Goal: Task Accomplishment & Management: Manage account settings

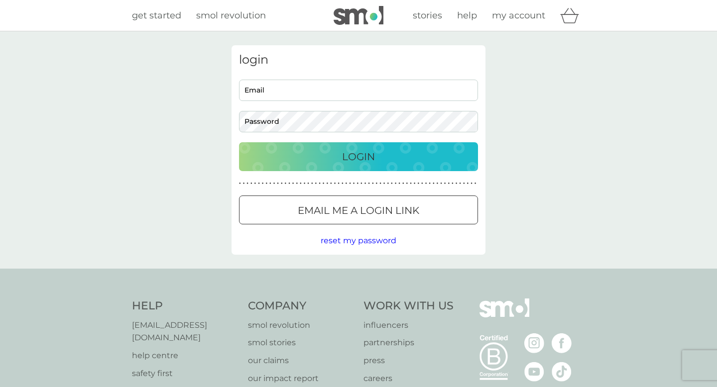
type input "[EMAIL_ADDRESS][DOMAIN_NAME]"
click at [364, 158] on p "Login" at bounding box center [358, 157] width 33 height 16
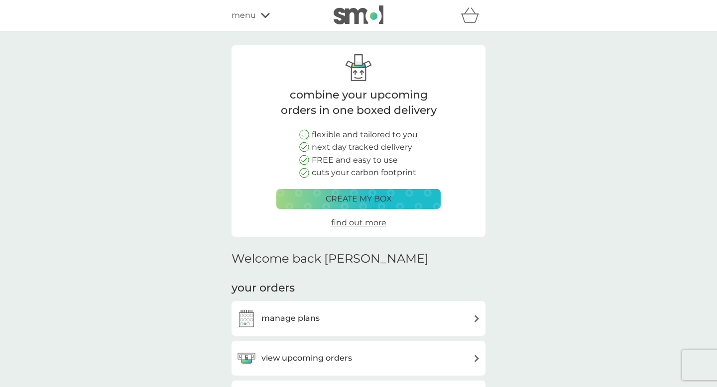
click at [323, 359] on h3 "view upcoming orders" at bounding box center [306, 358] width 91 height 13
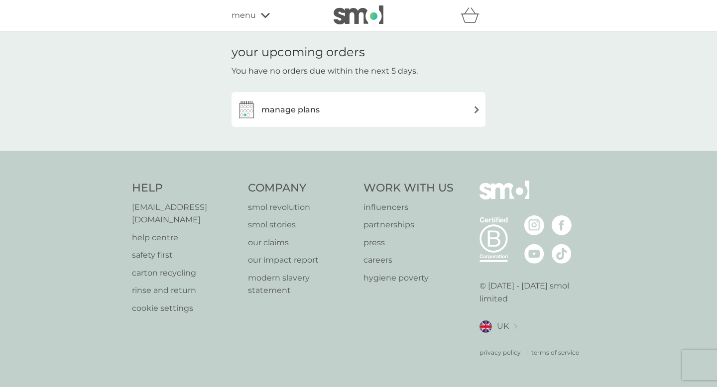
click at [285, 115] on h3 "manage plans" at bounding box center [290, 110] width 58 height 13
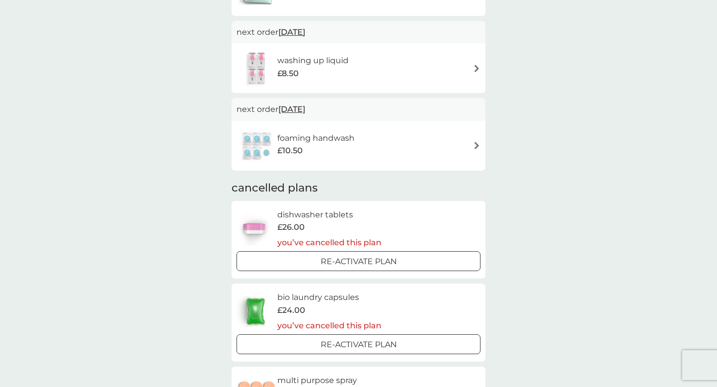
scroll to position [334, 0]
click at [310, 217] on h6 "dishwasher tablets" at bounding box center [329, 213] width 104 height 13
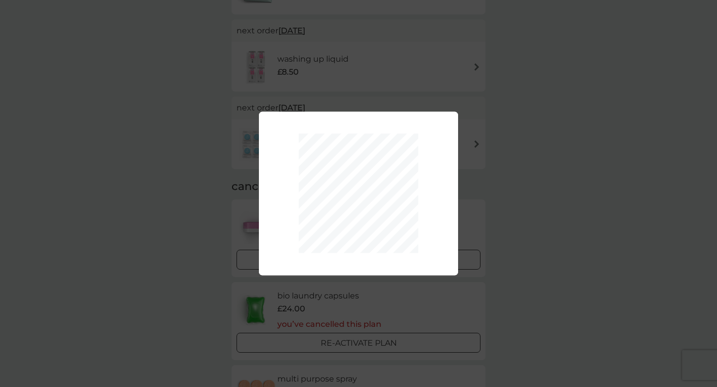
click at [354, 89] on div "Your plan has been re-activated." at bounding box center [358, 193] width 717 height 387
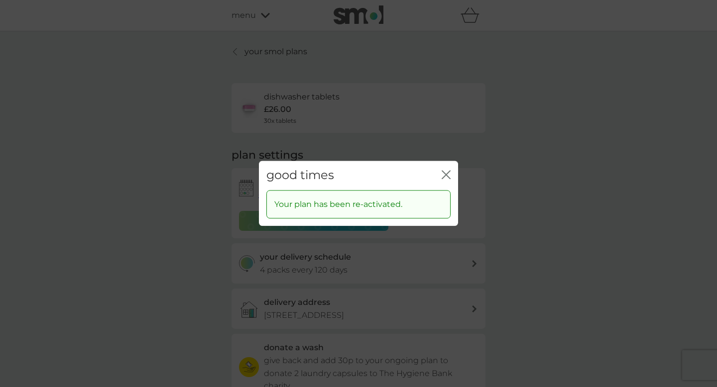
click at [445, 173] on icon "close" at bounding box center [446, 174] width 9 height 9
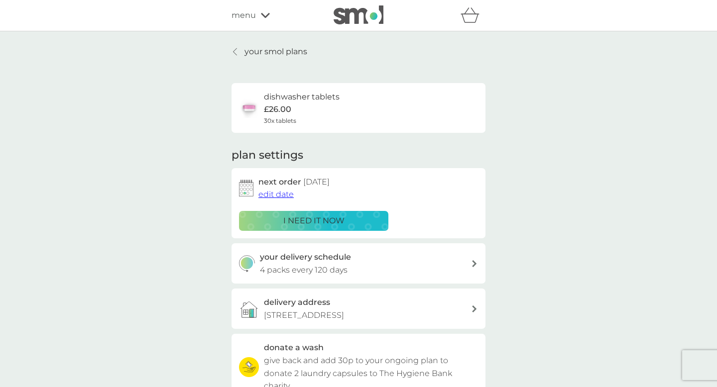
click at [284, 114] on p "£26.00" at bounding box center [277, 109] width 27 height 13
click at [280, 111] on p "£26.00" at bounding box center [277, 109] width 27 height 13
click at [254, 46] on p "your smol plans" at bounding box center [275, 51] width 63 height 13
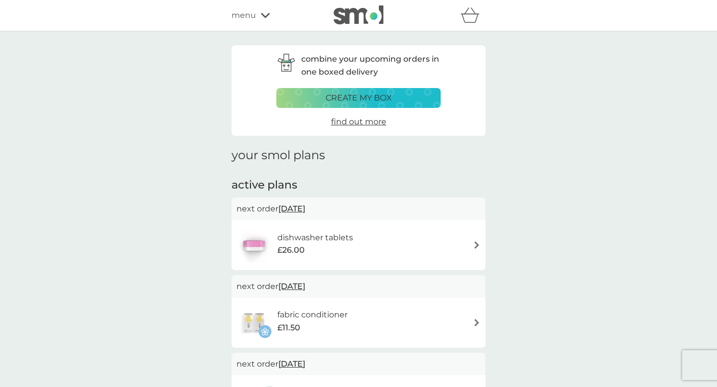
click at [343, 248] on div "£26.00" at bounding box center [315, 250] width 76 height 13
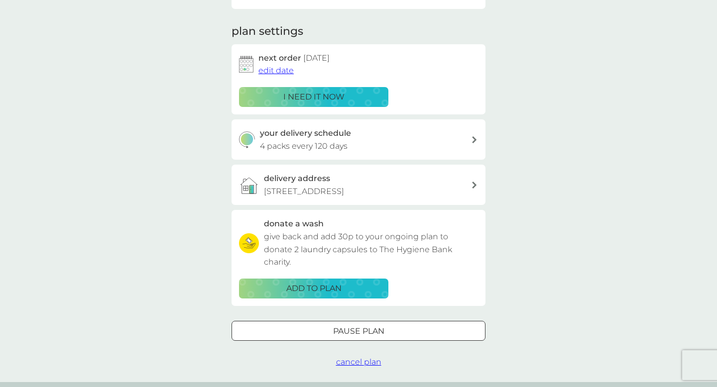
scroll to position [127, 0]
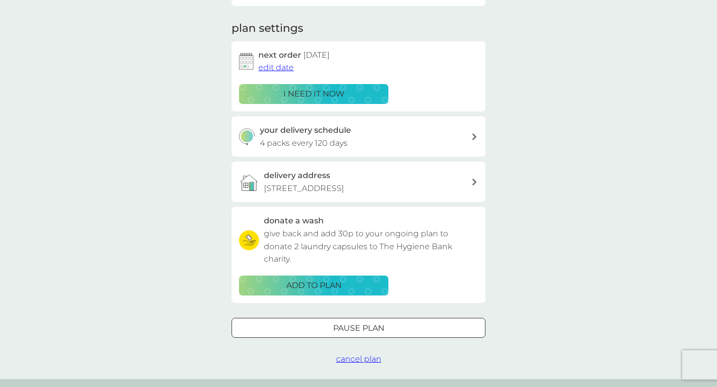
click at [359, 359] on span "cancel plan" at bounding box center [358, 359] width 45 height 9
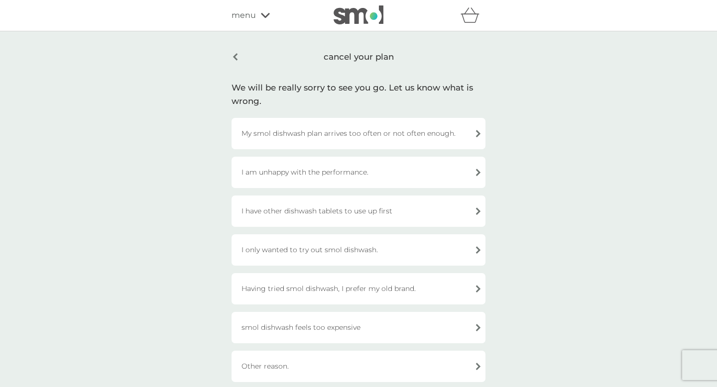
click at [237, 56] on div "cancel your plan" at bounding box center [359, 56] width 254 height 23
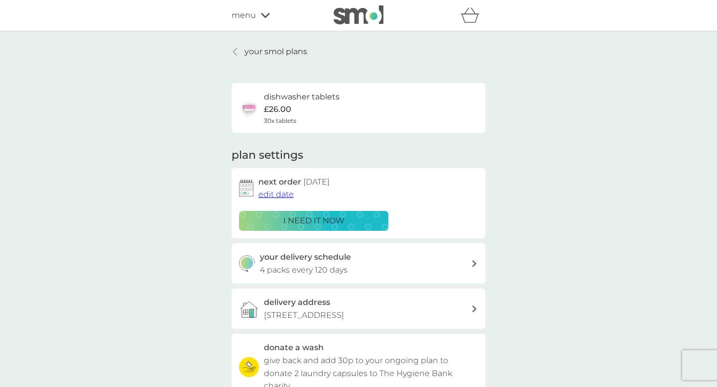
click at [285, 115] on p "£26.00" at bounding box center [277, 109] width 27 height 13
click at [275, 47] on p "your smol plans" at bounding box center [275, 51] width 63 height 13
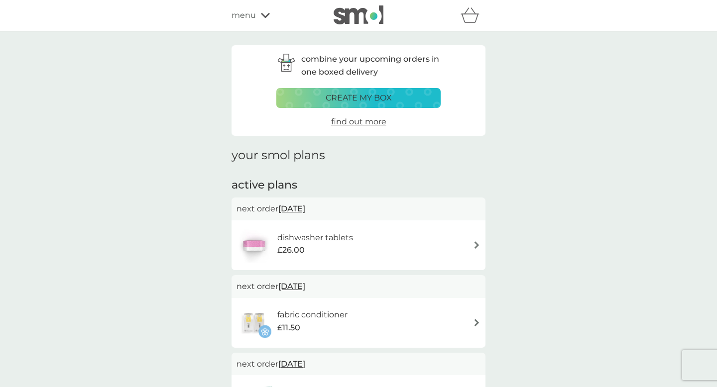
click at [336, 239] on h6 "dishwasher tablets" at bounding box center [315, 238] width 76 height 13
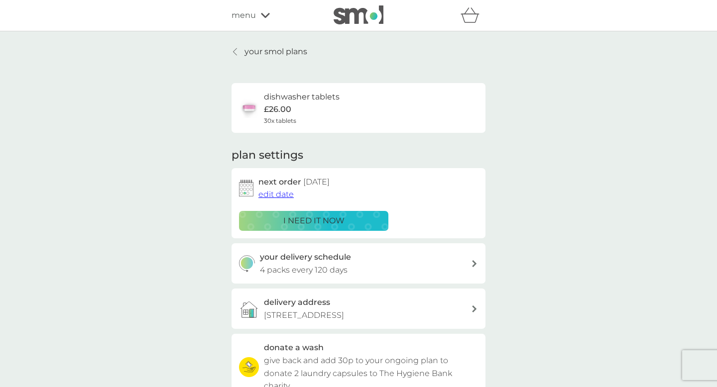
click at [265, 51] on p "your smol plans" at bounding box center [275, 51] width 63 height 13
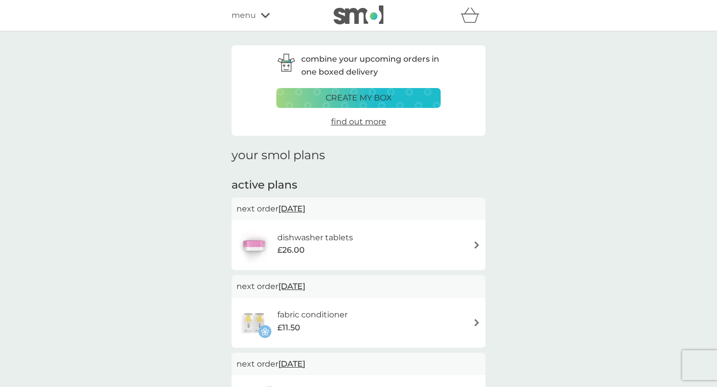
click at [325, 255] on div "£26.00" at bounding box center [315, 250] width 76 height 13
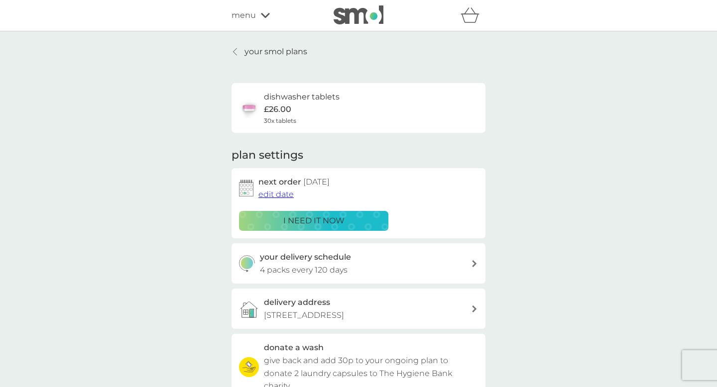
click at [296, 101] on h6 "dishwasher tablets" at bounding box center [302, 97] width 76 height 13
click at [244, 53] on link "your smol plans" at bounding box center [270, 51] width 76 height 13
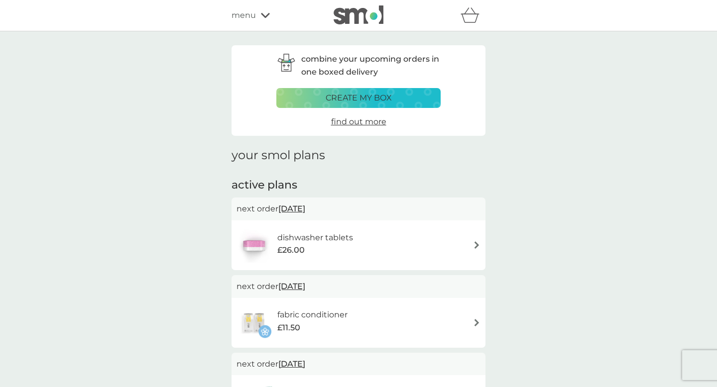
click at [396, 242] on div "dishwasher tablets £26.00" at bounding box center [359, 245] width 244 height 35
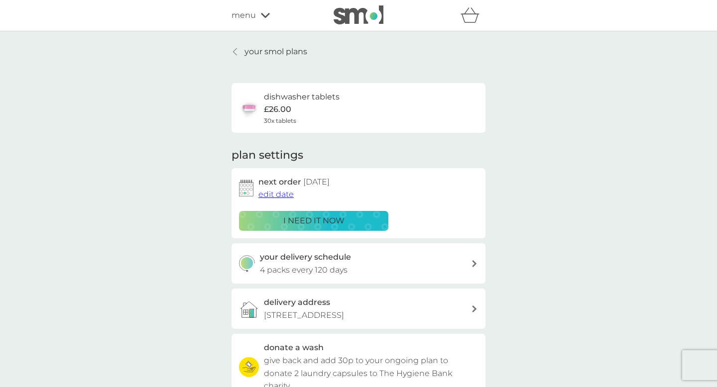
click at [266, 94] on h6 "dishwasher tablets" at bounding box center [302, 97] width 76 height 13
click at [251, 112] on img at bounding box center [249, 108] width 20 height 20
click at [286, 195] on span "edit date" at bounding box center [275, 194] width 35 height 9
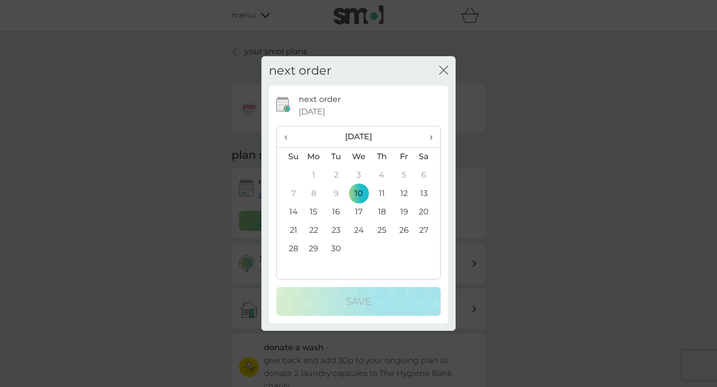
click at [442, 69] on icon "close" at bounding box center [442, 70] width 4 height 8
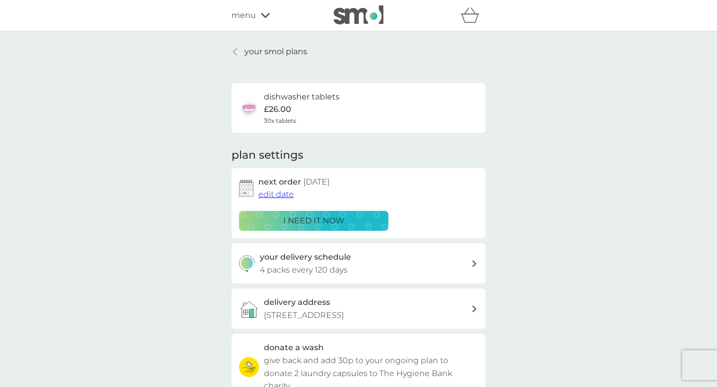
click at [296, 53] on p "your smol plans" at bounding box center [275, 51] width 63 height 13
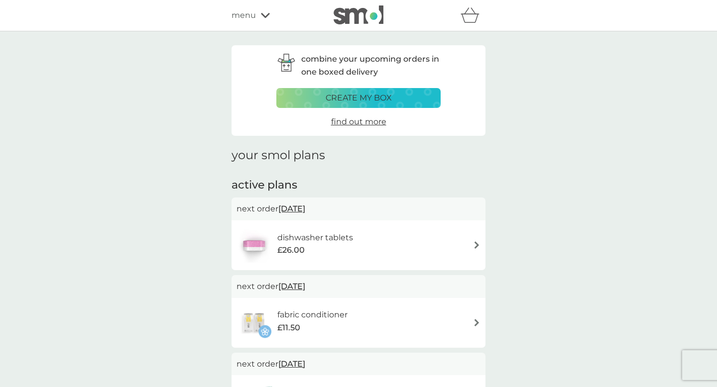
click at [261, 16] on icon at bounding box center [265, 15] width 9 height 6
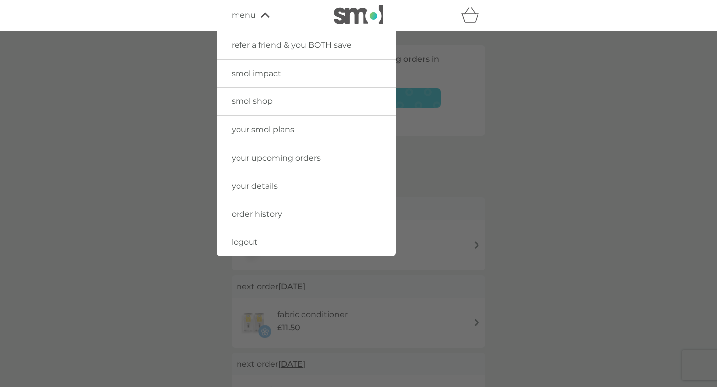
click at [250, 14] on span "menu" at bounding box center [244, 15] width 24 height 13
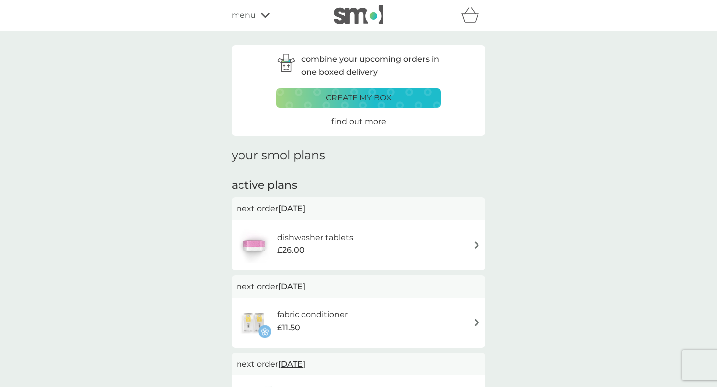
click at [297, 207] on span "[DATE]" at bounding box center [291, 208] width 27 height 19
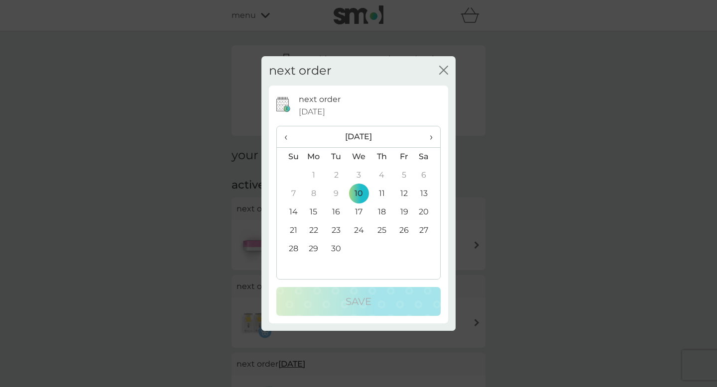
click at [429, 136] on span "›" at bounding box center [428, 136] width 10 height 21
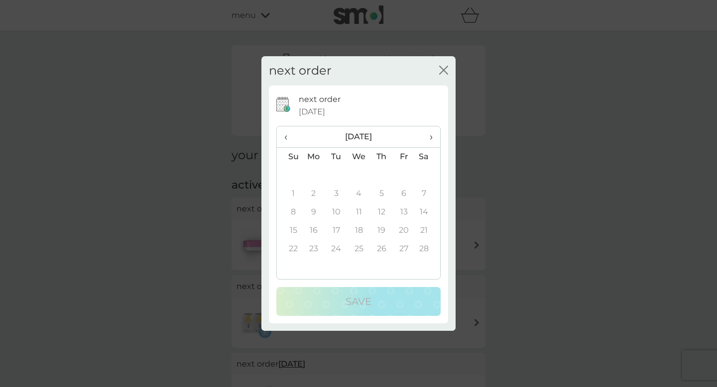
click at [429, 136] on span "›" at bounding box center [428, 136] width 10 height 21
click at [441, 69] on icon "close" at bounding box center [443, 70] width 9 height 9
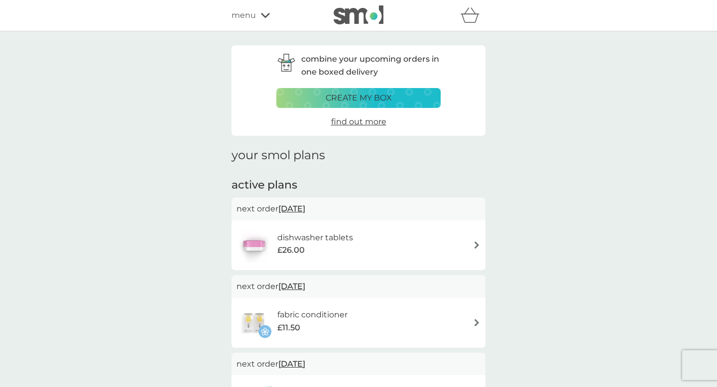
click at [477, 246] on img at bounding box center [476, 245] width 7 height 7
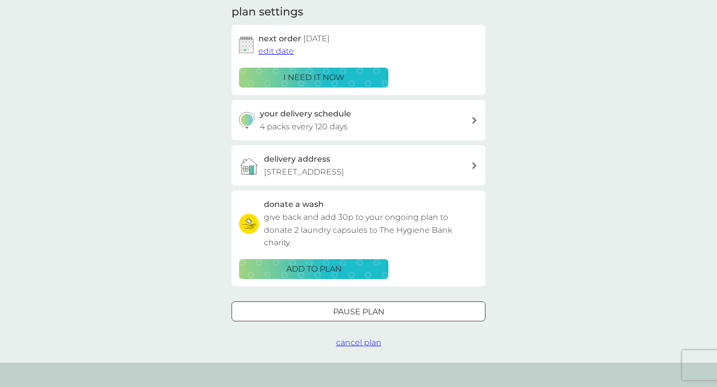
scroll to position [144, 0]
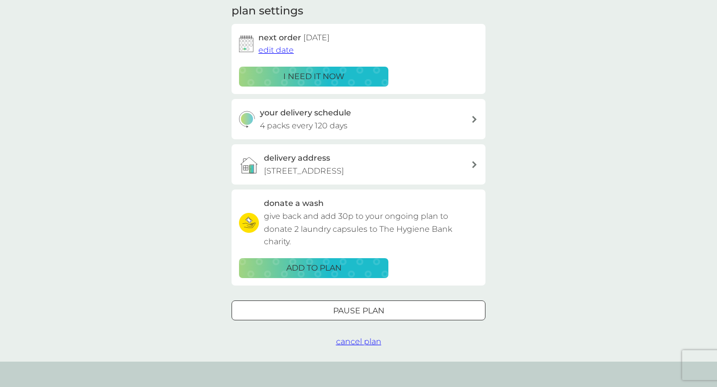
click at [349, 342] on span "cancel plan" at bounding box center [358, 341] width 45 height 9
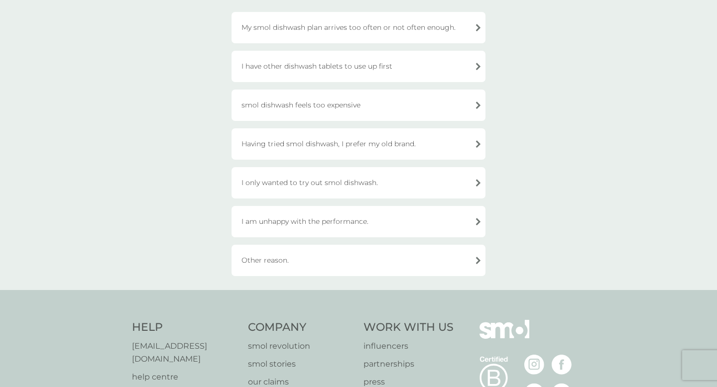
scroll to position [108, 0]
click at [289, 105] on div "smol dishwash feels too expensive" at bounding box center [359, 103] width 254 height 31
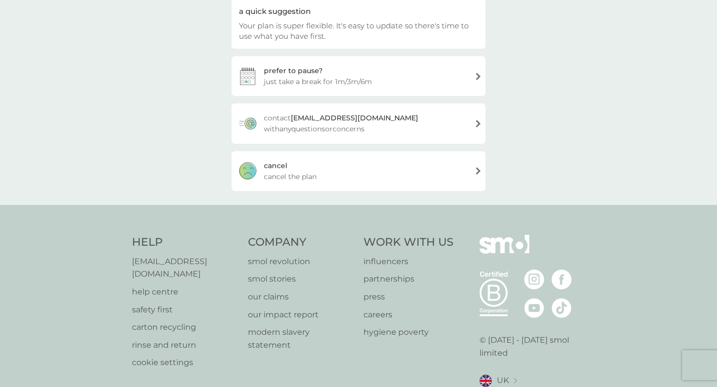
click at [308, 174] on span "cancel the plan" at bounding box center [290, 176] width 53 height 11
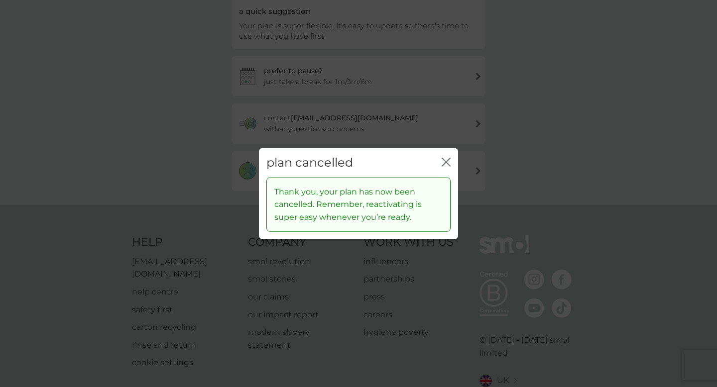
click at [449, 164] on icon "close" at bounding box center [446, 162] width 9 height 9
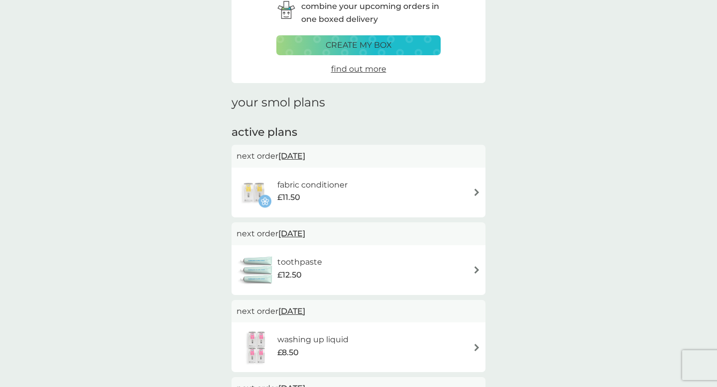
scroll to position [51, 0]
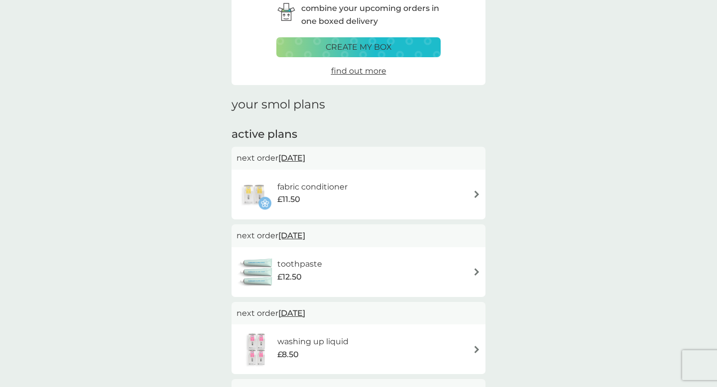
click at [475, 195] on img at bounding box center [476, 194] width 7 height 7
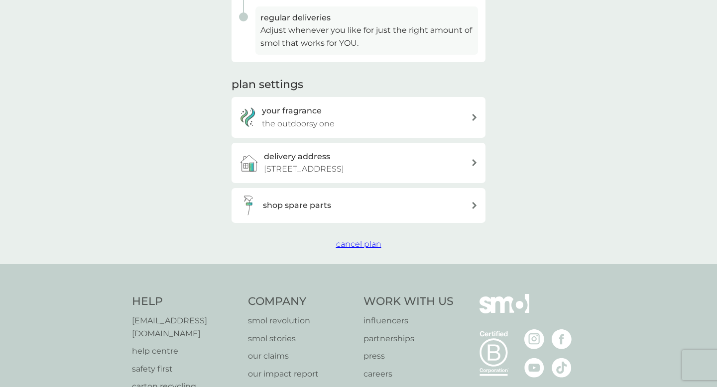
scroll to position [282, 0]
click at [356, 241] on span "cancel plan" at bounding box center [358, 242] width 45 height 9
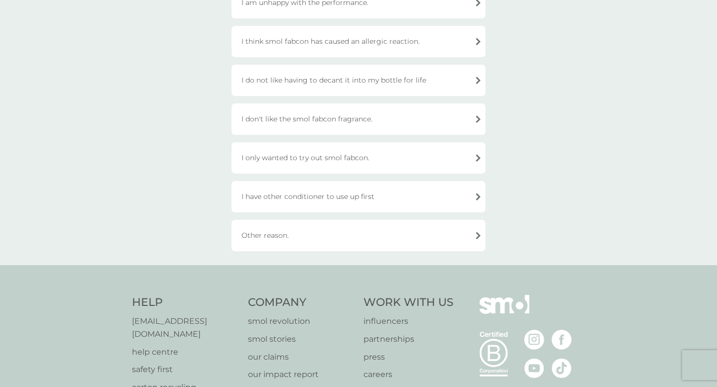
scroll to position [287, 0]
click at [273, 243] on div "Other reason." at bounding box center [359, 234] width 254 height 31
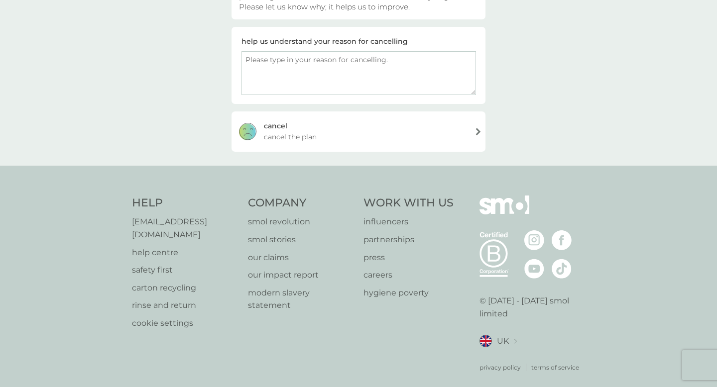
click at [452, 130] on div "[PERSON_NAME] the plan" at bounding box center [359, 132] width 254 height 40
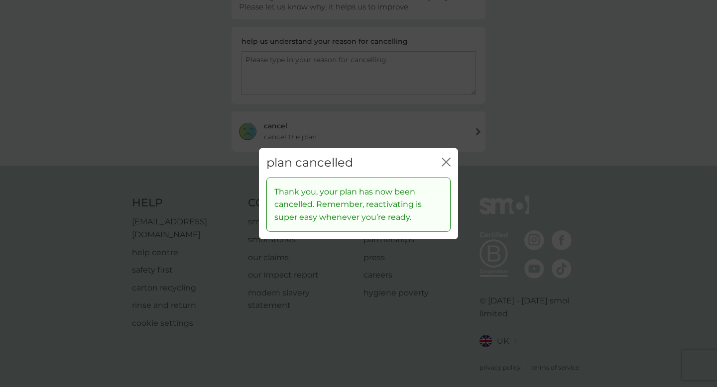
click at [445, 160] on icon "close" at bounding box center [446, 162] width 9 height 9
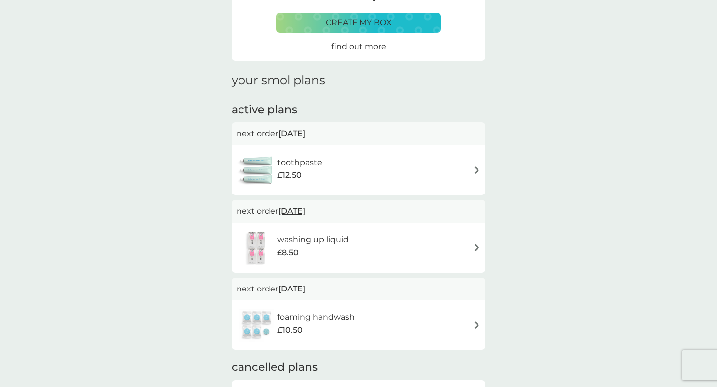
scroll to position [75, 0]
click at [305, 137] on span "[DATE]" at bounding box center [291, 133] width 27 height 19
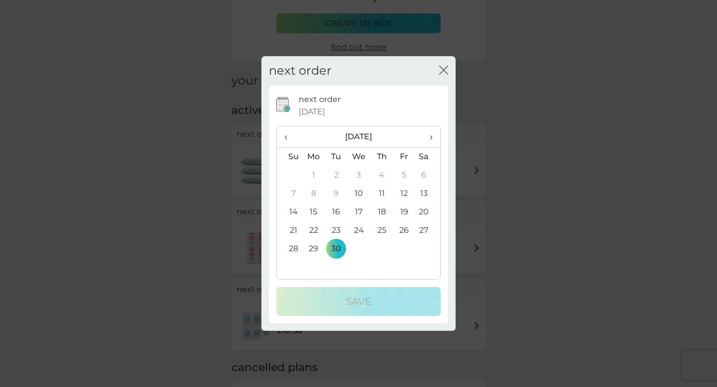
click at [437, 140] on th "›" at bounding box center [427, 136] width 25 height 21
click at [407, 235] on td "24" at bounding box center [404, 231] width 22 height 18
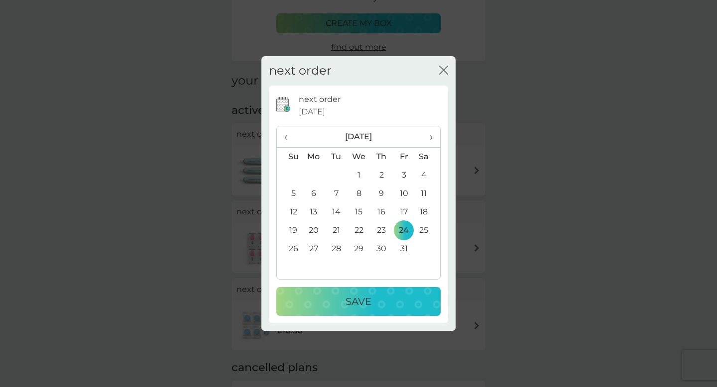
click at [356, 306] on p "Save" at bounding box center [359, 302] width 26 height 16
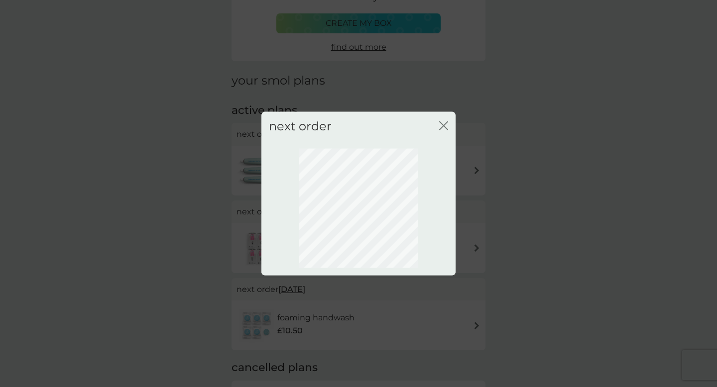
scroll to position [30, 0]
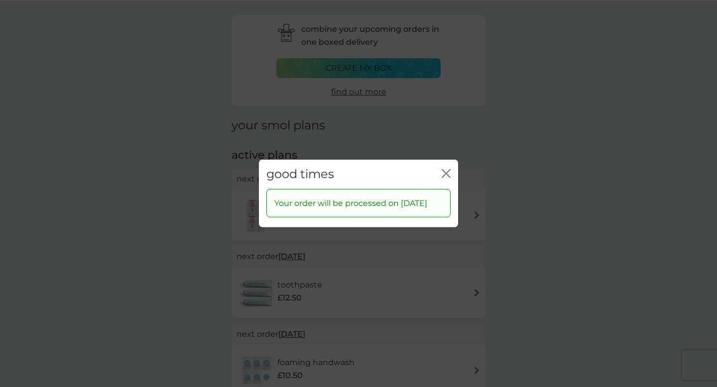
click at [443, 169] on icon "close" at bounding box center [446, 173] width 9 height 9
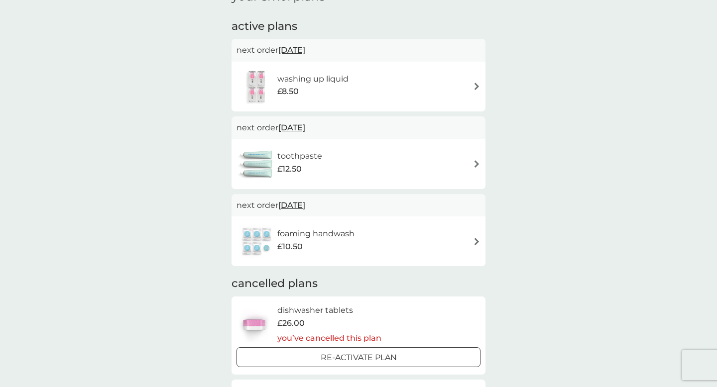
scroll to position [171, 0]
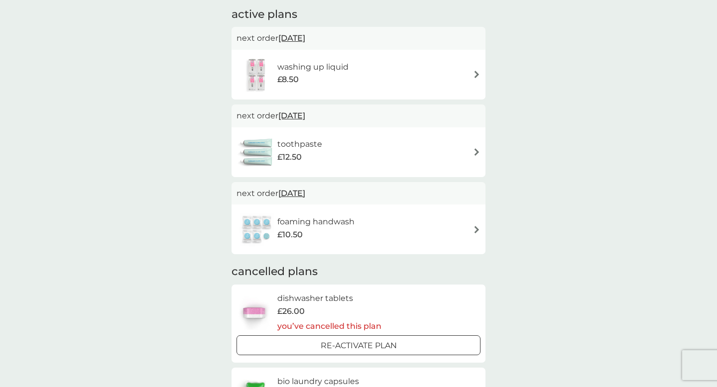
click at [296, 190] on span "[DATE]" at bounding box center [291, 193] width 27 height 19
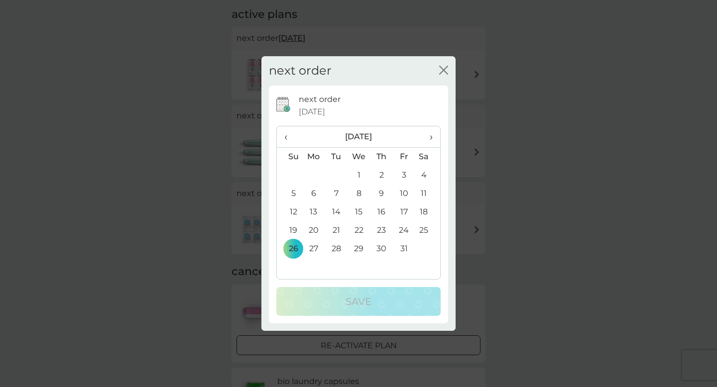
click at [406, 231] on td "24" at bounding box center [404, 231] width 22 height 18
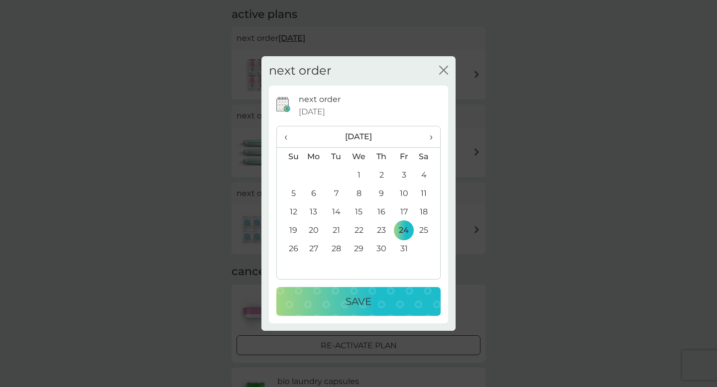
click at [367, 296] on p "Save" at bounding box center [359, 302] width 26 height 16
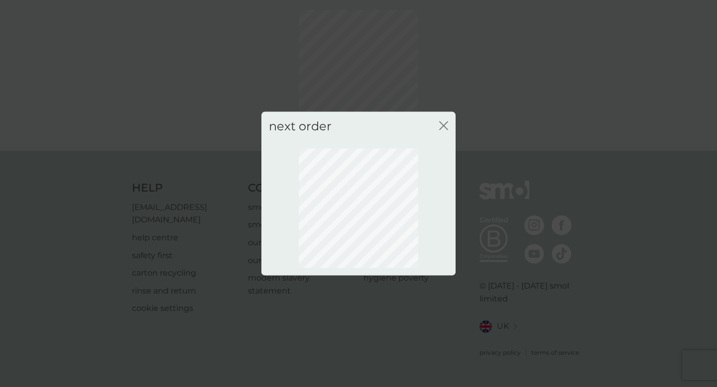
scroll to position [30, 0]
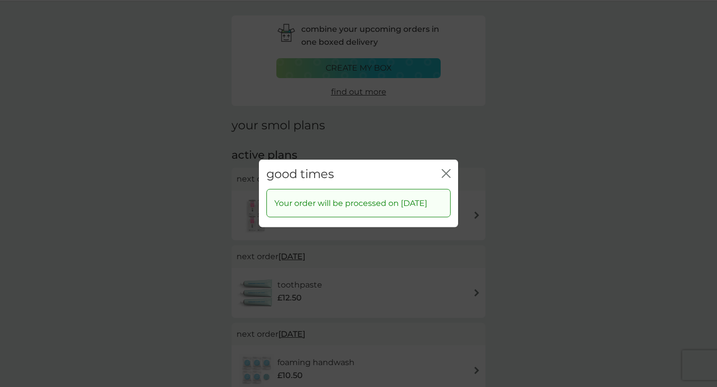
click at [448, 170] on icon "close" at bounding box center [448, 174] width 4 height 8
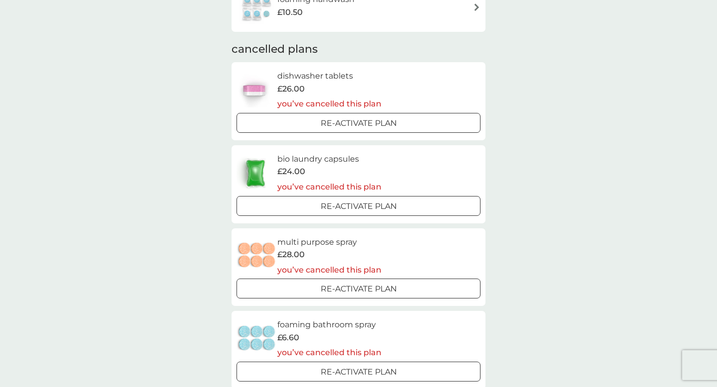
scroll to position [395, 0]
